Goal: Download file/media

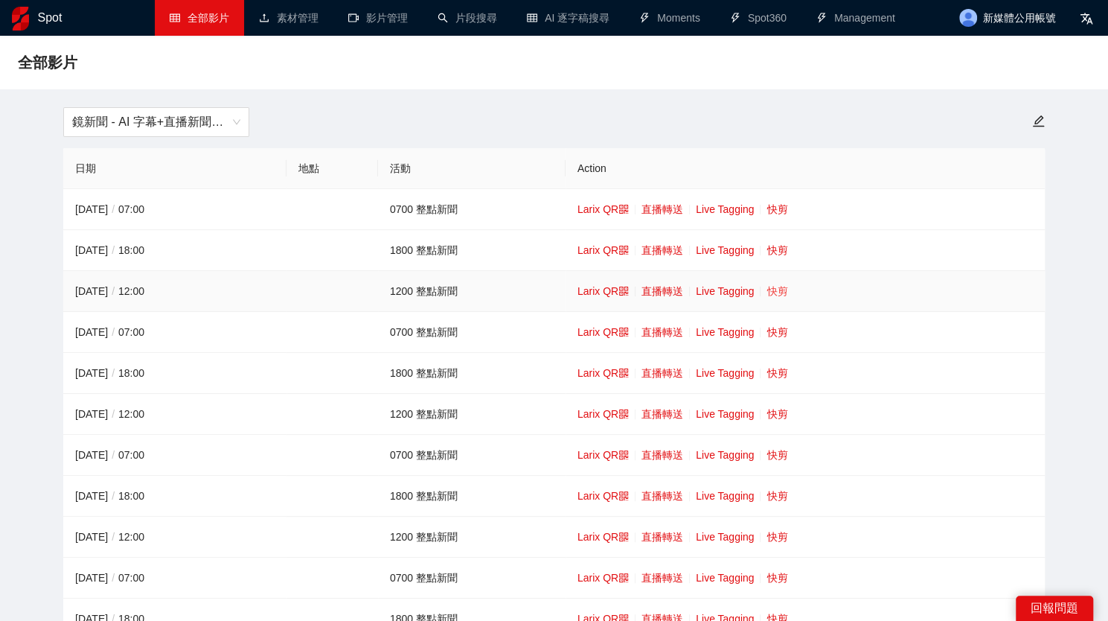
click at [776, 292] on link "快剪" at bounding box center [776, 291] width 21 height 12
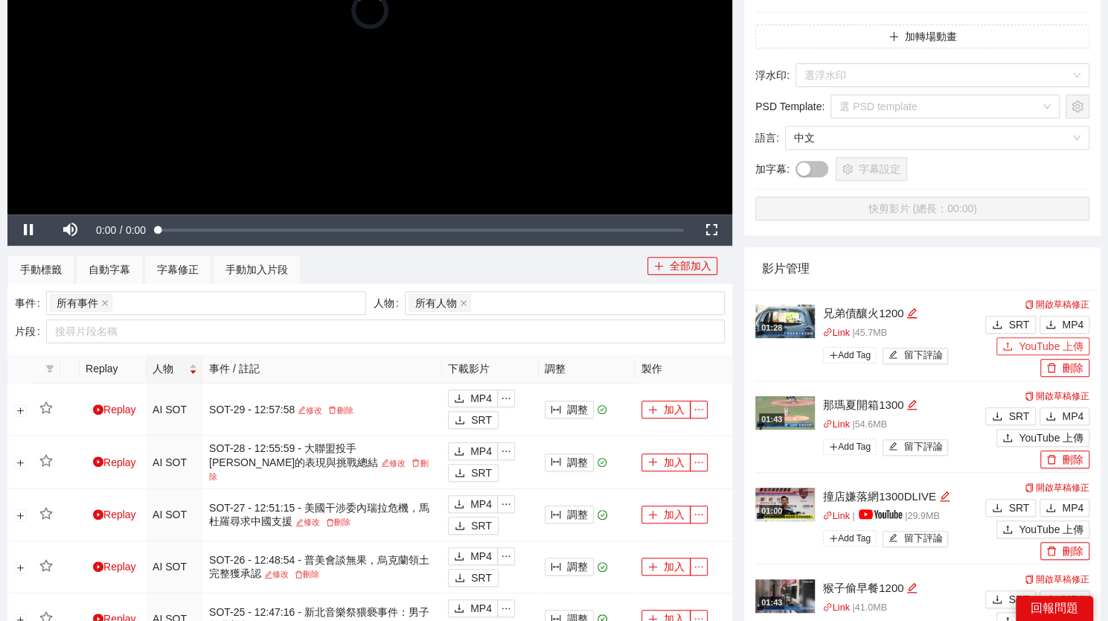
scroll to position [321, 0]
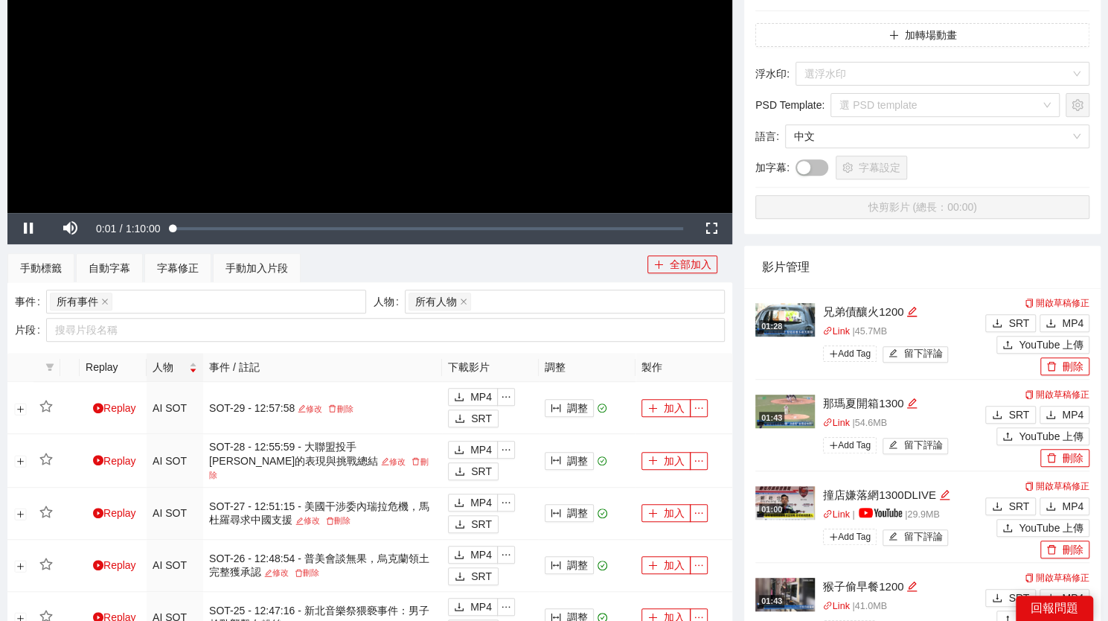
click at [502, 100] on video "Video Player" at bounding box center [369, 9] width 725 height 408
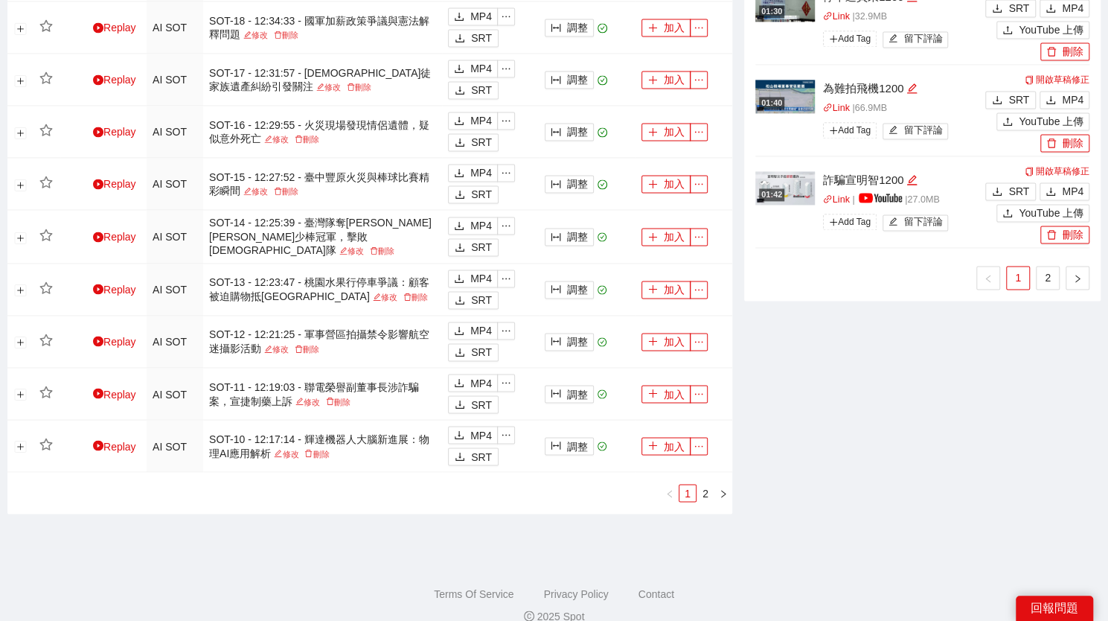
scroll to position [1287, 0]
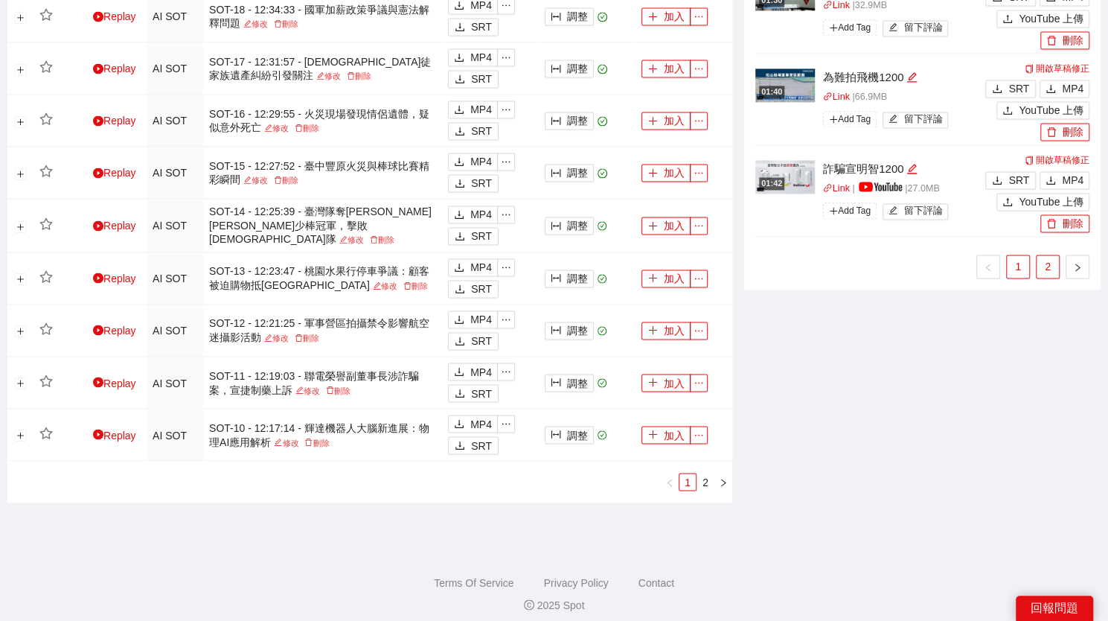
click at [1042, 264] on link "2" at bounding box center [1048, 266] width 22 height 22
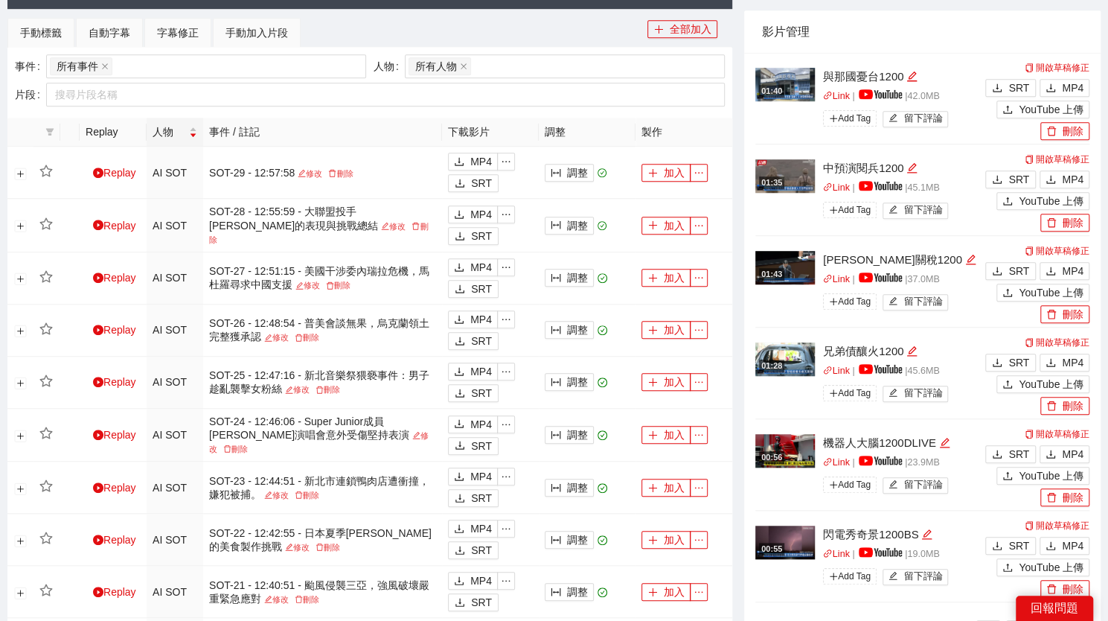
scroll to position [558, 0]
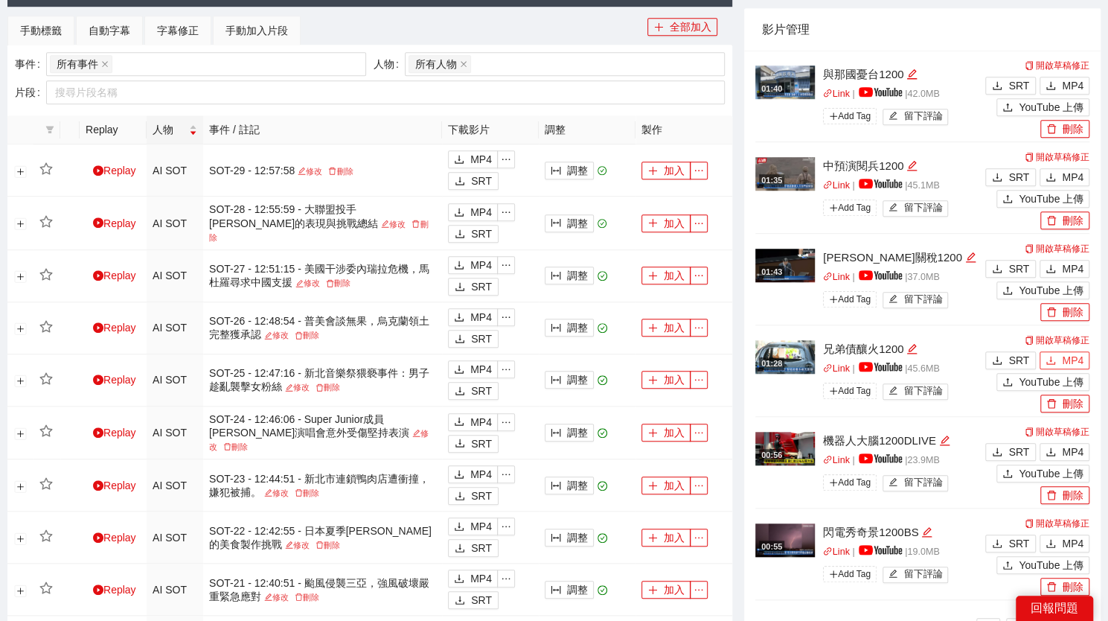
click at [1062, 351] on button "MP4" at bounding box center [1065, 360] width 50 height 18
click at [1063, 266] on span "MP4" at bounding box center [1073, 268] width 22 height 16
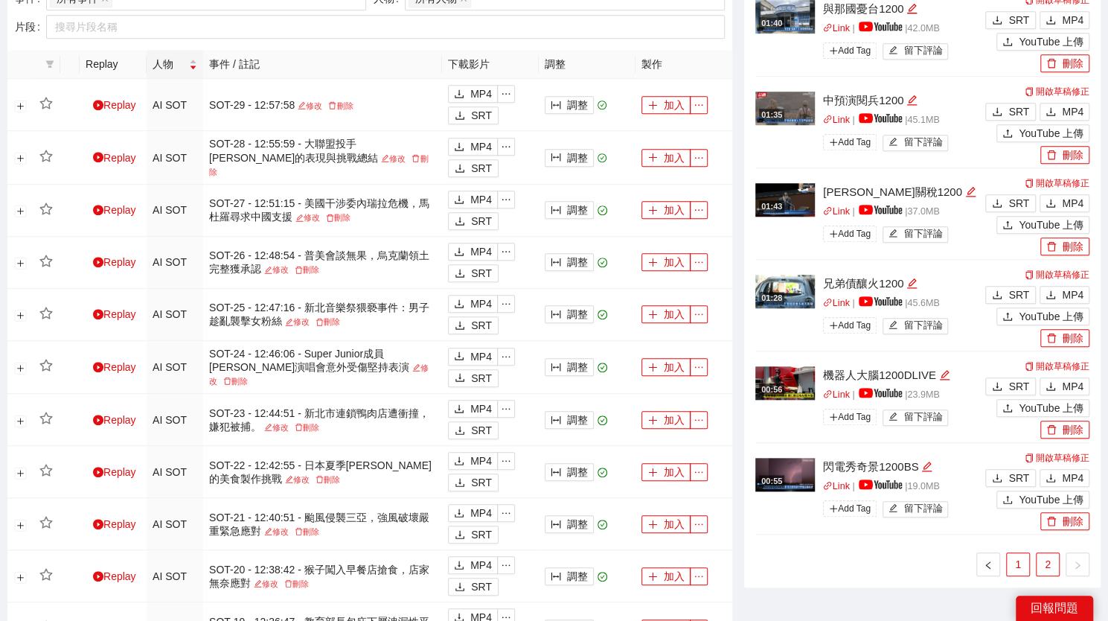
click at [1011, 566] on link "1" at bounding box center [1018, 564] width 22 height 22
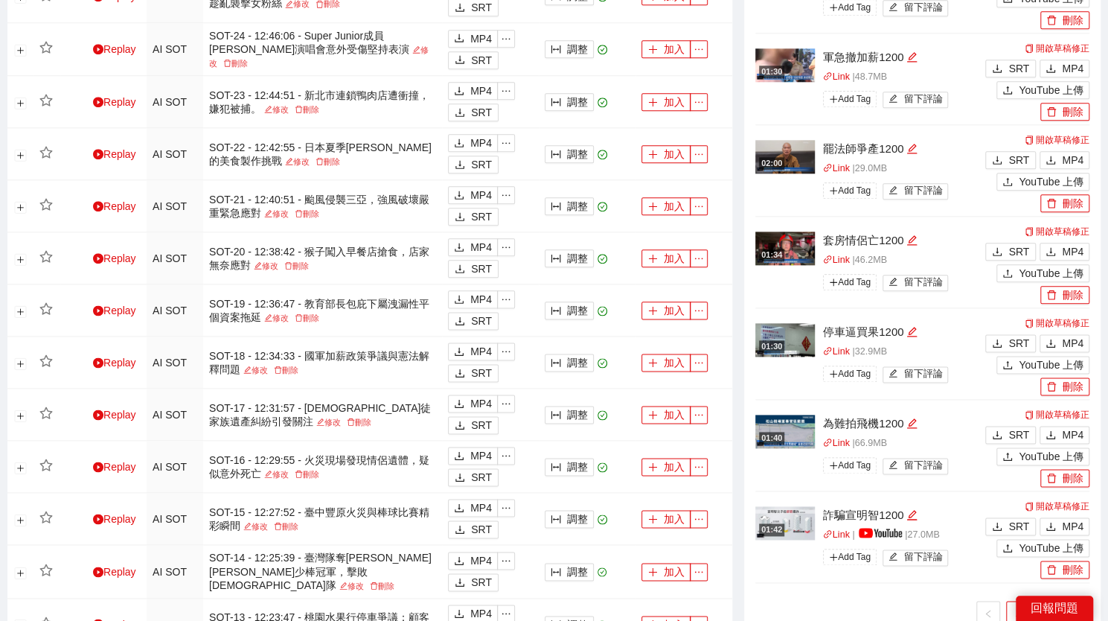
scroll to position [942, 0]
click at [1057, 337] on button "MP4" at bounding box center [1065, 342] width 50 height 18
click at [1073, 251] on span "MP4" at bounding box center [1073, 251] width 22 height 16
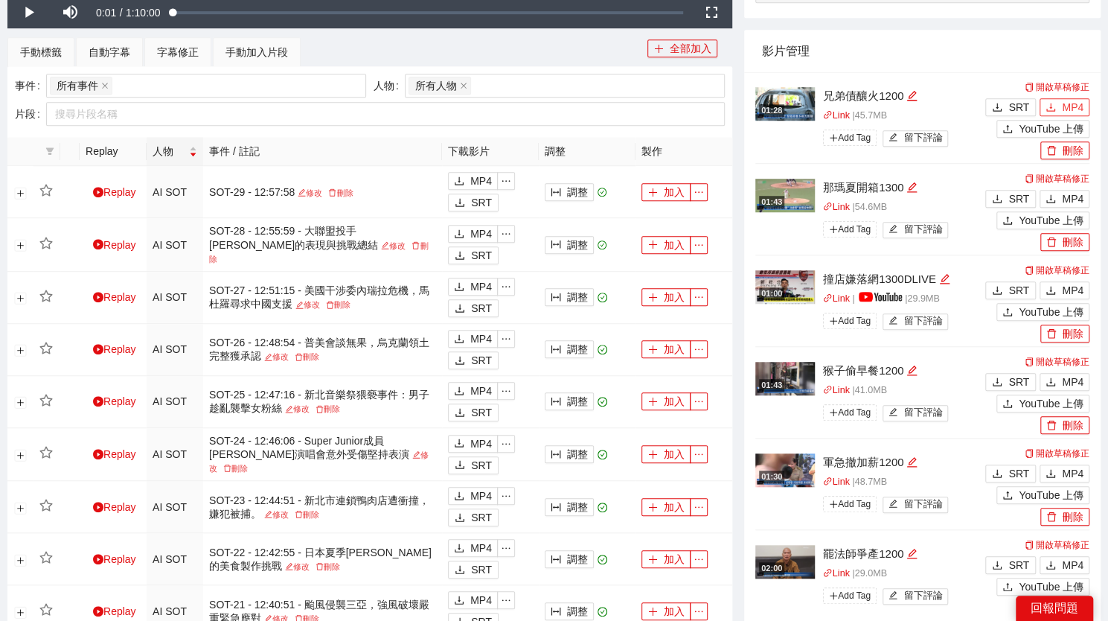
scroll to position [532, 0]
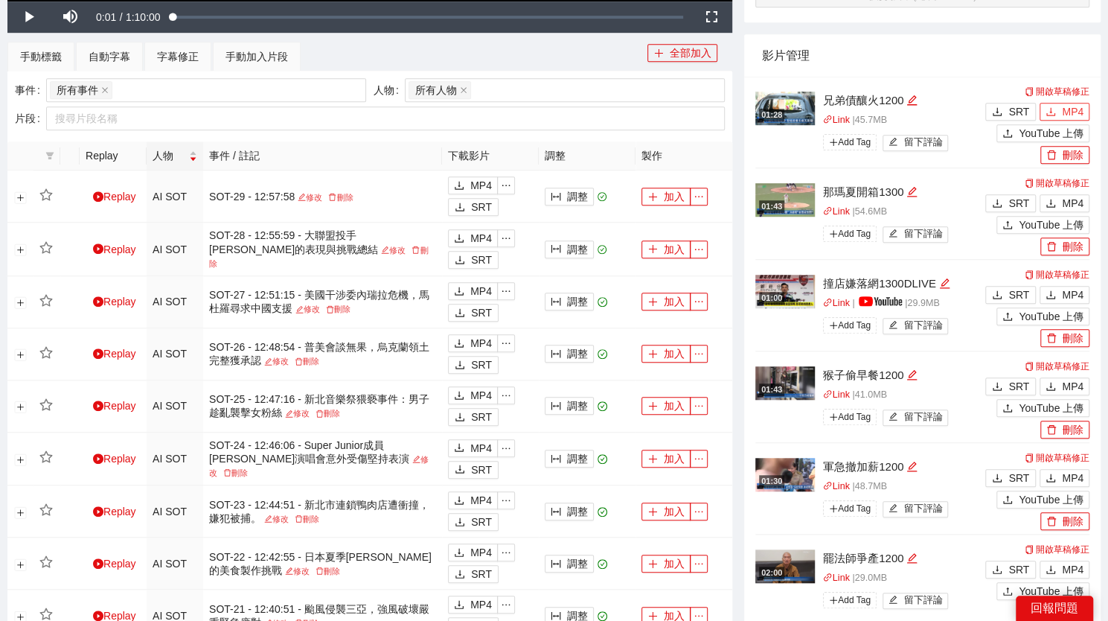
click at [1073, 106] on span "MP4" at bounding box center [1073, 111] width 22 height 16
